Goal: Transaction & Acquisition: Download file/media

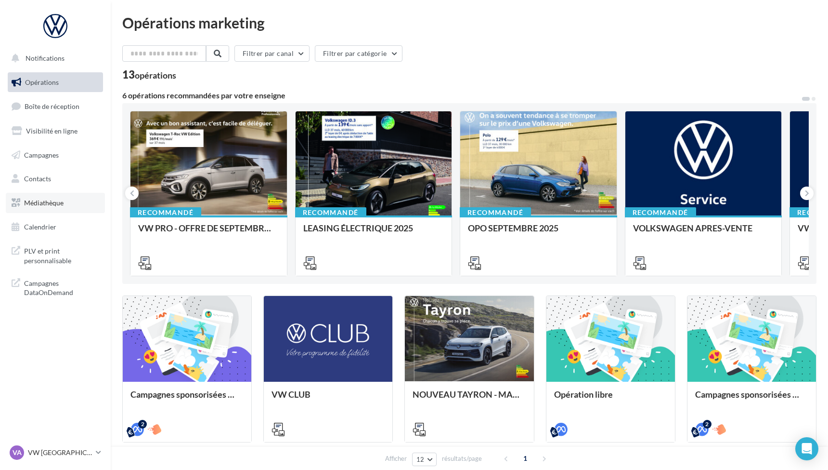
click at [46, 196] on link "Médiathèque" at bounding box center [55, 203] width 99 height 20
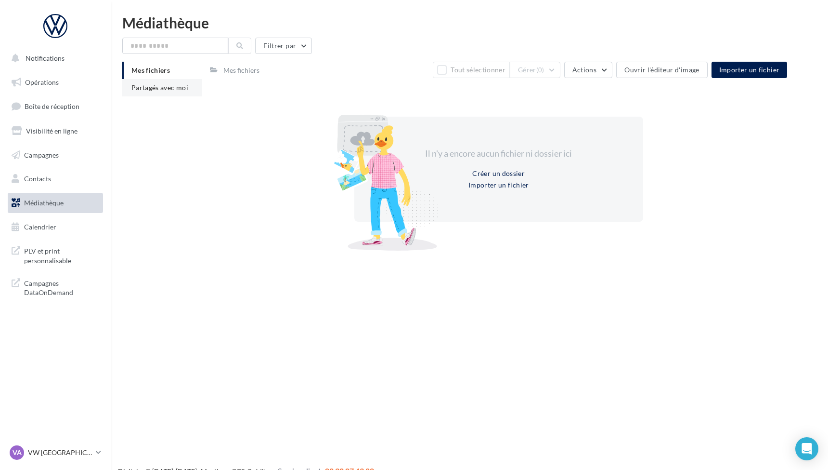
click at [163, 89] on span "Partagés avec moi" at bounding box center [159, 87] width 57 height 8
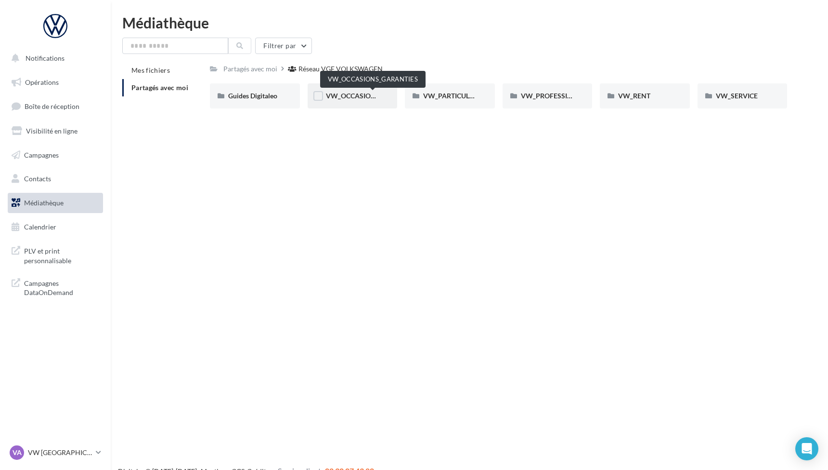
click at [338, 96] on span "VW_OCCASIONS_GARANTIES" at bounding box center [373, 96] width 94 height 8
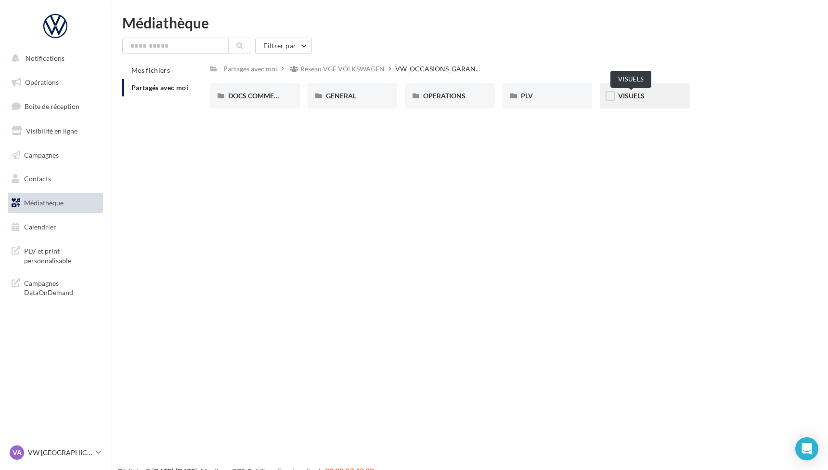
click at [628, 98] on span "VISUELS" at bounding box center [631, 96] width 26 height 8
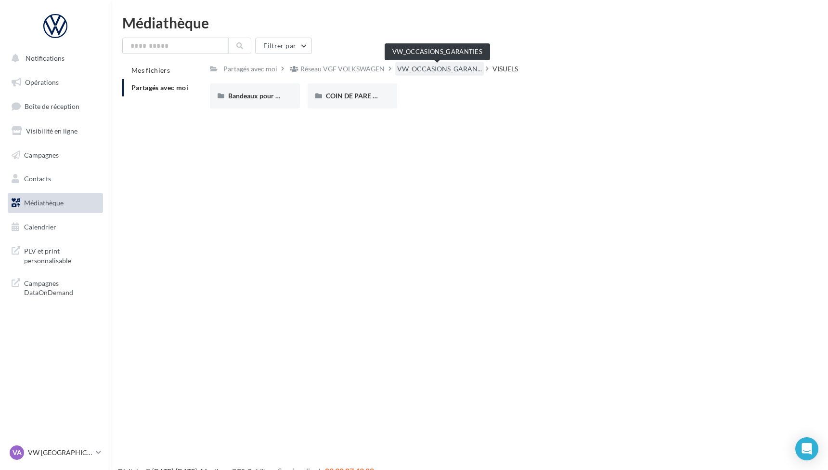
click at [421, 71] on span "VW_OCCASIONS_GARAN..." at bounding box center [439, 69] width 85 height 10
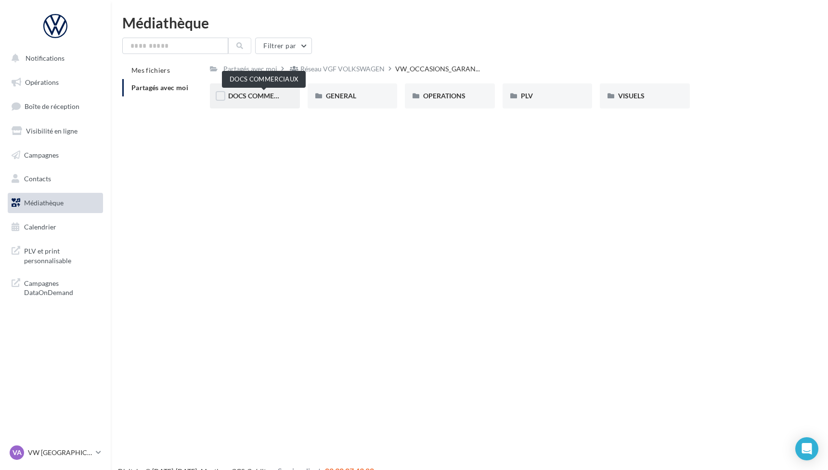
click at [250, 98] on span "DOCS COMMERCIAUX" at bounding box center [263, 96] width 71 height 8
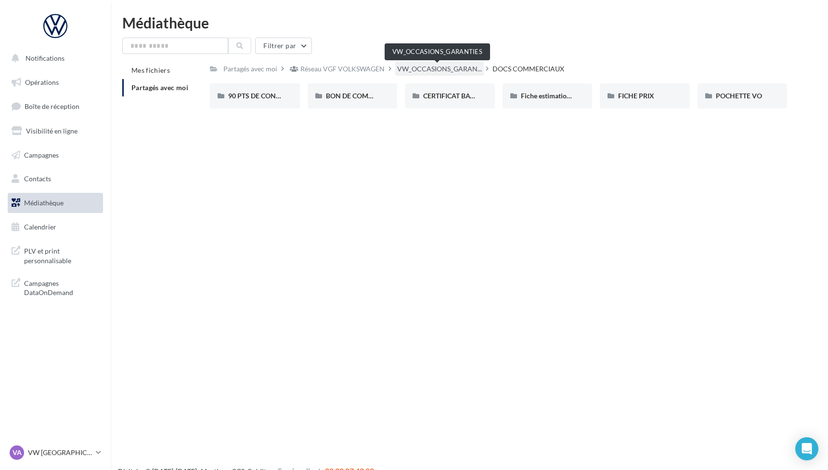
click at [434, 69] on span "VW_OCCASIONS_GARAN..." at bounding box center [439, 69] width 85 height 10
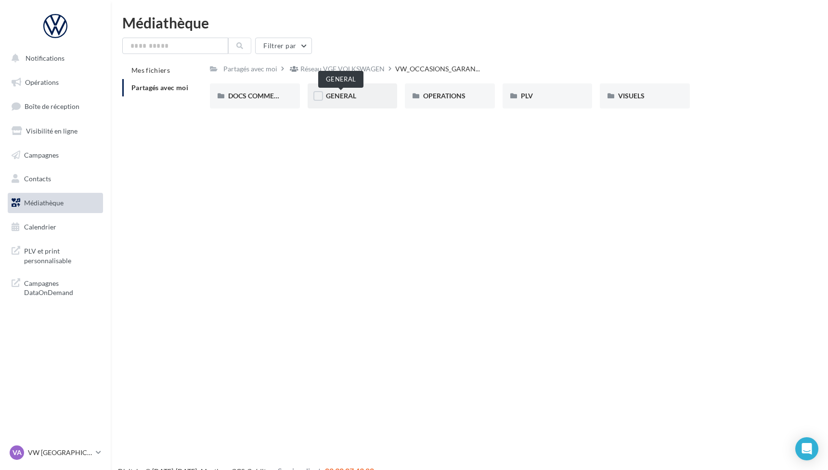
click at [334, 95] on span "GENERAL" at bounding box center [341, 96] width 30 height 8
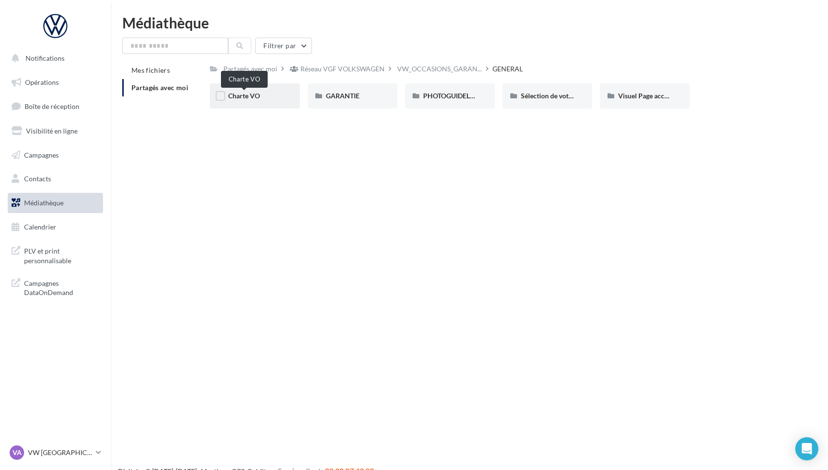
click at [248, 99] on span "Charte VO" at bounding box center [244, 96] width 32 height 8
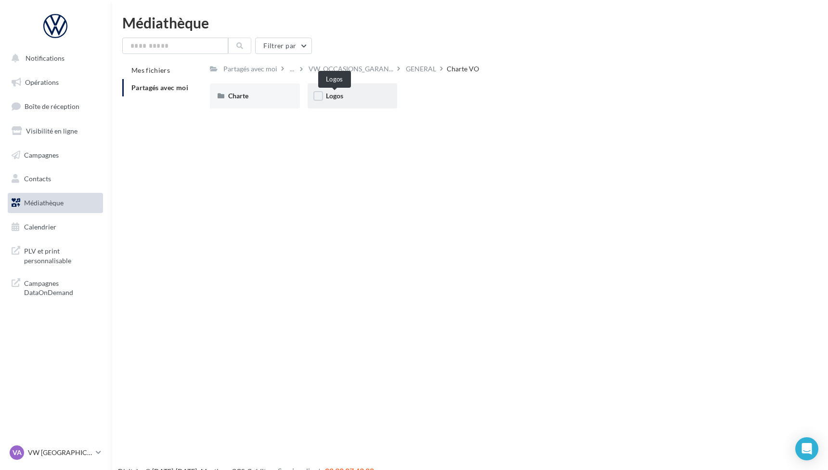
click at [334, 96] on span "Logos" at bounding box center [334, 96] width 17 height 8
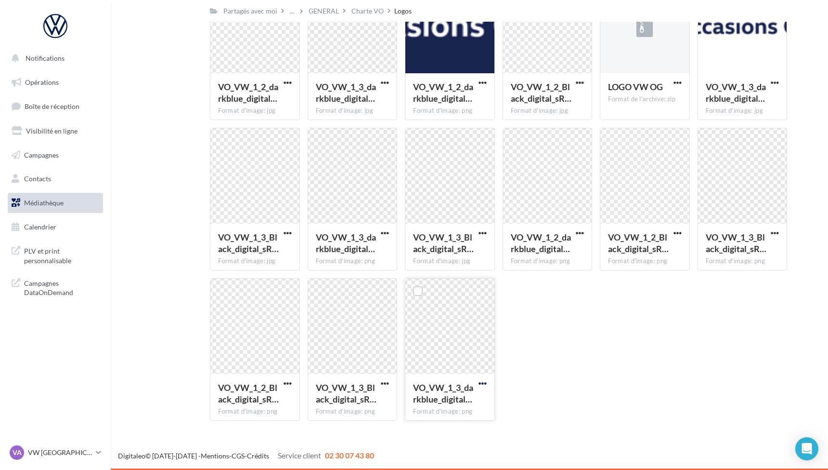
scroll to position [106, 0]
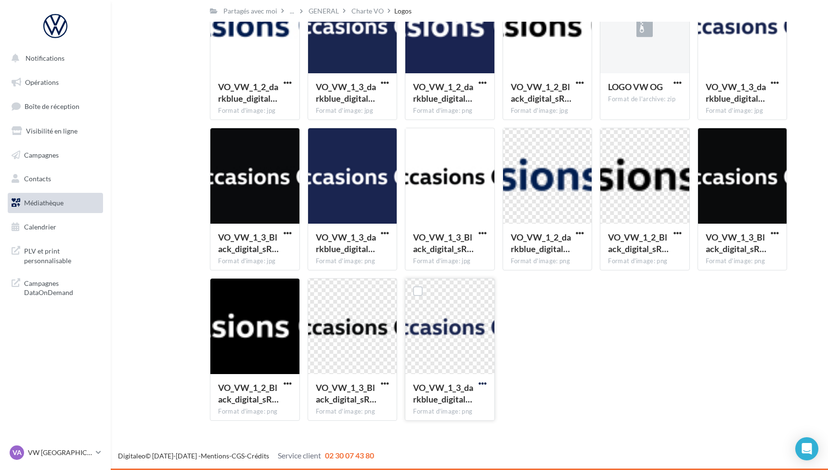
click at [483, 382] on span "button" at bounding box center [483, 383] width 8 height 8
click at [445, 403] on button "Télécharger" at bounding box center [441, 402] width 96 height 25
click at [677, 82] on span "button" at bounding box center [678, 83] width 8 height 8
click at [615, 99] on button "Télécharger" at bounding box center [636, 102] width 96 height 25
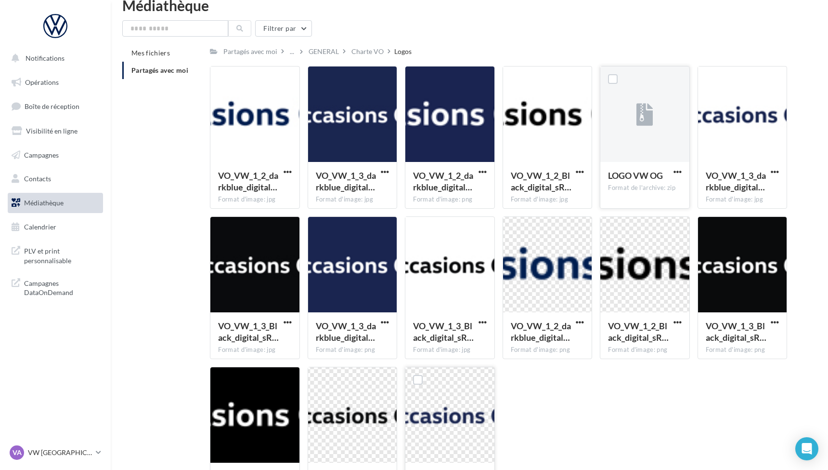
scroll to position [11, 0]
